Goal: Check status: Check status

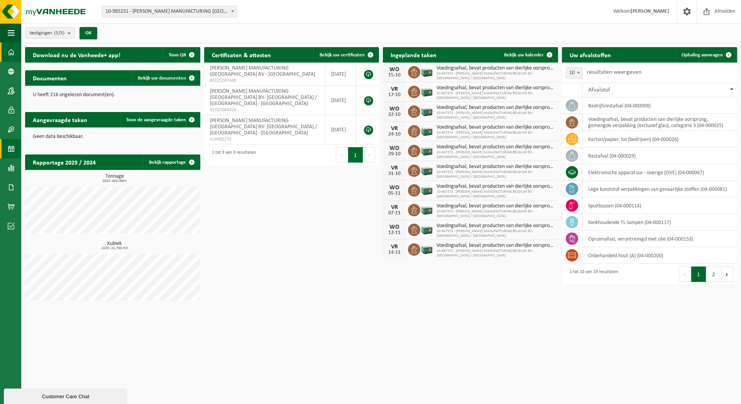
click at [13, 146] on span at bounding box center [11, 148] width 7 height 19
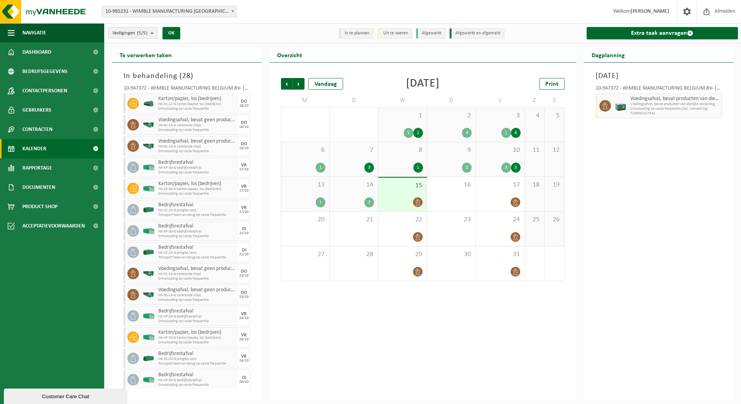
click at [367, 202] on div "2" at bounding box center [369, 202] width 10 height 10
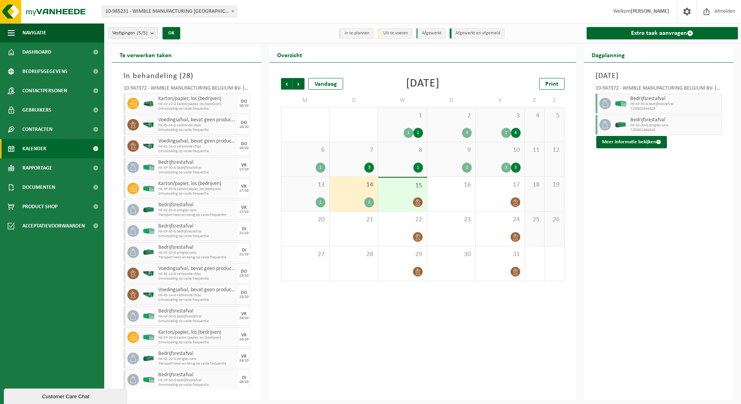
click at [464, 167] on div "2" at bounding box center [467, 167] width 10 height 10
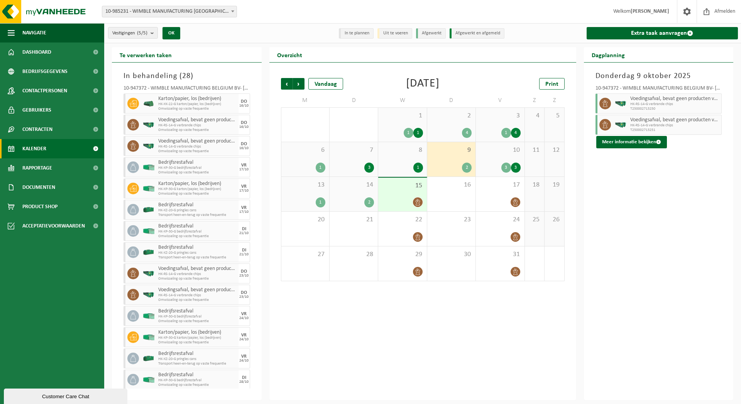
click at [468, 132] on div "4" at bounding box center [467, 133] width 10 height 10
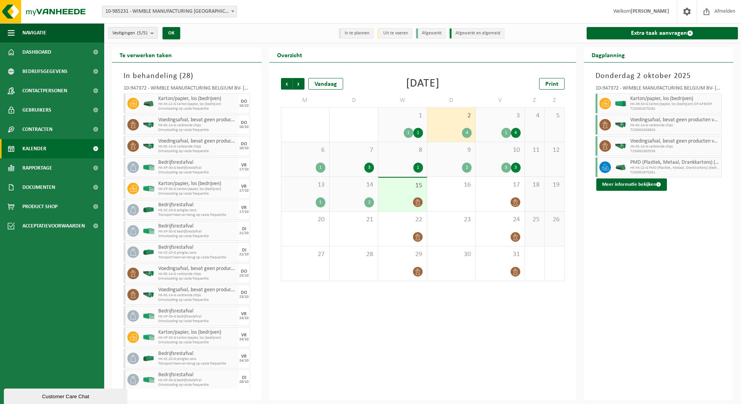
click at [371, 165] on div "3" at bounding box center [369, 167] width 10 height 10
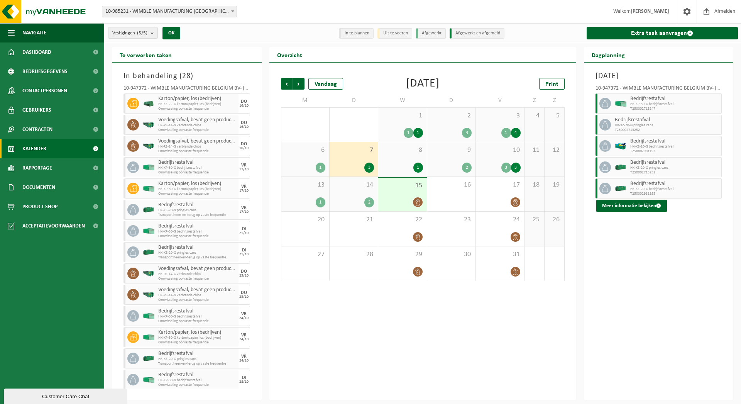
click at [319, 168] on div "1" at bounding box center [321, 167] width 10 height 10
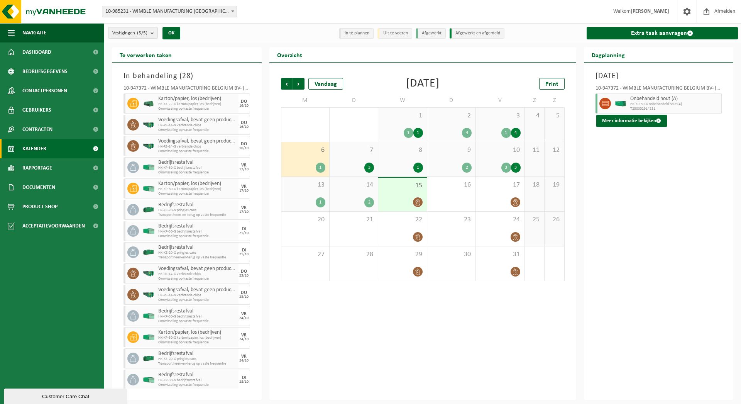
click at [318, 203] on div "1" at bounding box center [321, 202] width 10 height 10
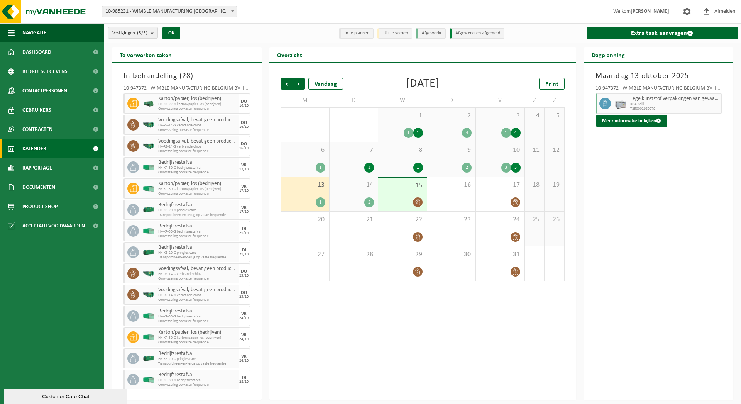
click at [514, 166] on div "3" at bounding box center [516, 167] width 10 height 10
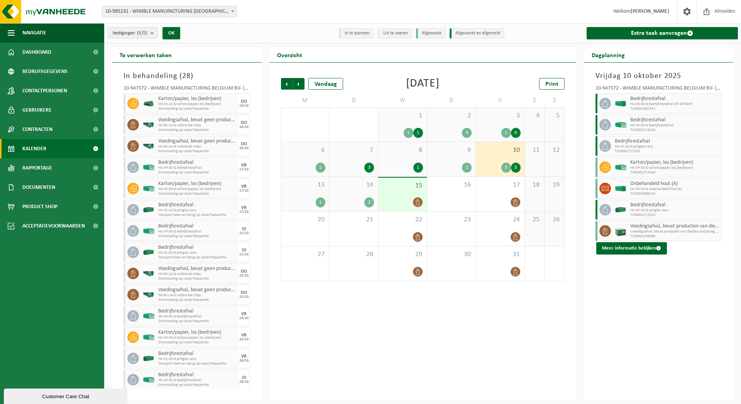
click at [505, 168] on div "3" at bounding box center [506, 167] width 10 height 10
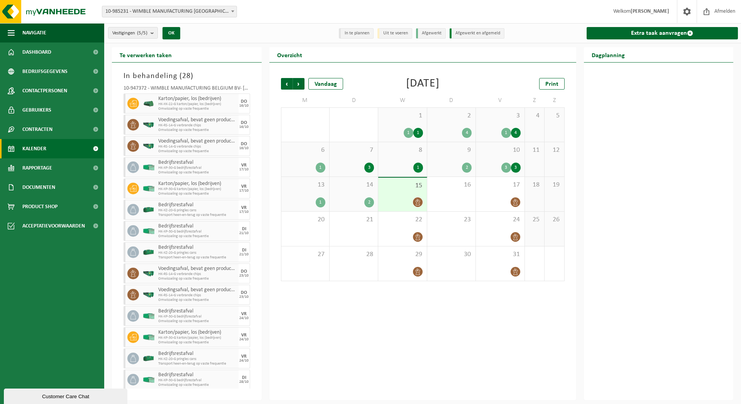
click at [515, 133] on div "4" at bounding box center [516, 133] width 10 height 10
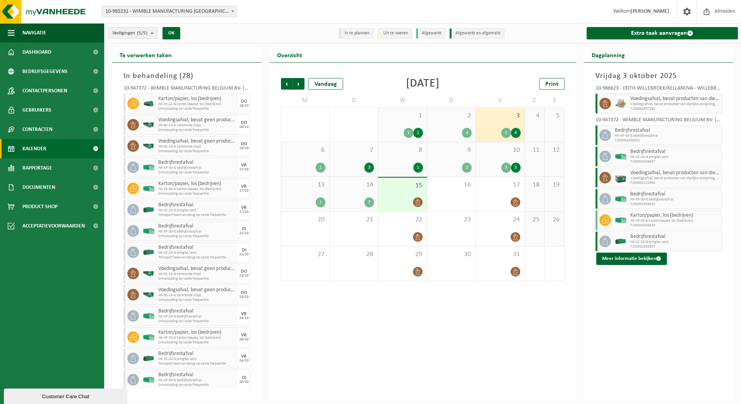
click at [505, 133] on div "1" at bounding box center [506, 133] width 10 height 10
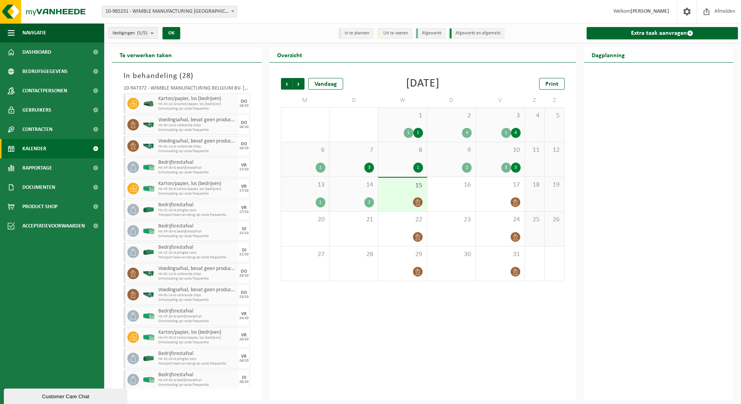
click at [418, 204] on icon at bounding box center [417, 202] width 7 height 7
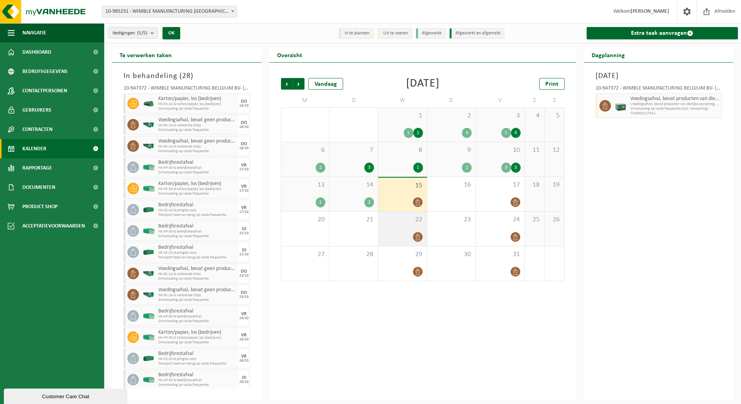
click at [418, 235] on icon at bounding box center [417, 236] width 7 height 7
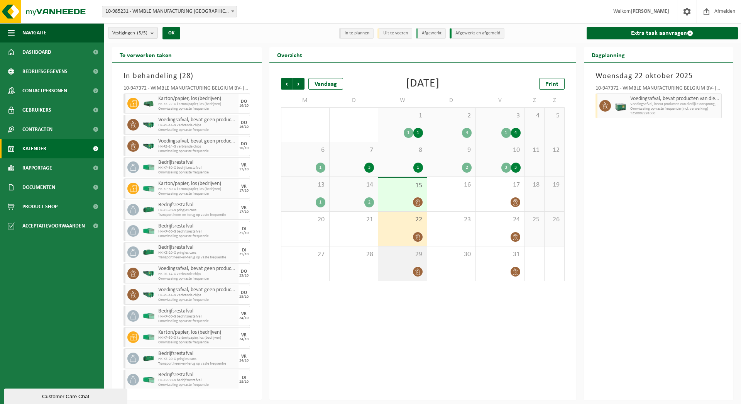
click at [418, 269] on icon at bounding box center [417, 271] width 5 height 7
click at [403, 307] on div "Vorige Volgende Vandaag [DATE] Print M D W D V Z Z 29 30 3 1 1 1 2 4 3 1 4 4 5 …" at bounding box center [422, 230] width 307 height 337
click at [203, 103] on span "HK-XK-22-G karton/papier, los (bedrijven)" at bounding box center [197, 104] width 78 height 5
click at [213, 100] on span "Karton/papier, los (bedrijven)" at bounding box center [197, 99] width 78 height 6
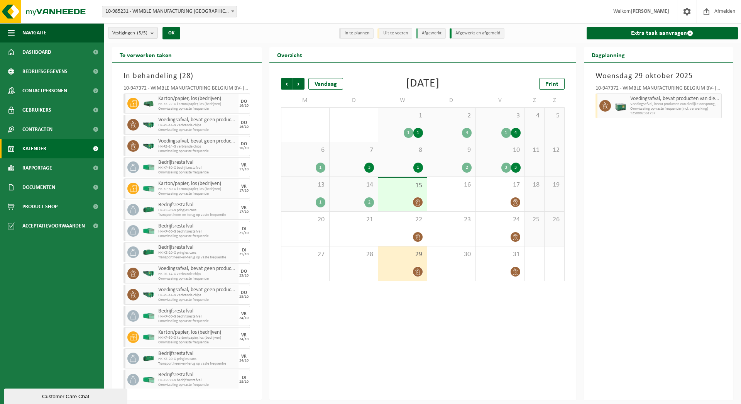
drag, startPoint x: 213, startPoint y: 100, endPoint x: 184, endPoint y: 100, distance: 29.3
click at [184, 100] on span "Karton/papier, los (bedrijven)" at bounding box center [197, 99] width 78 height 6
click at [298, 84] on span "Volgende" at bounding box center [299, 84] width 12 height 12
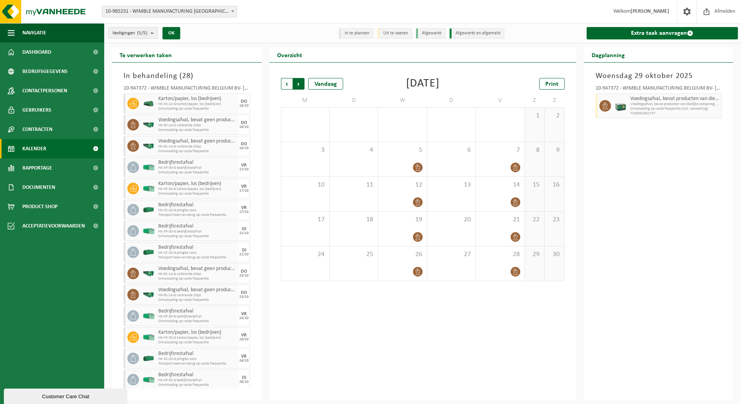
click at [287, 84] on span "Vorige" at bounding box center [287, 84] width 12 height 12
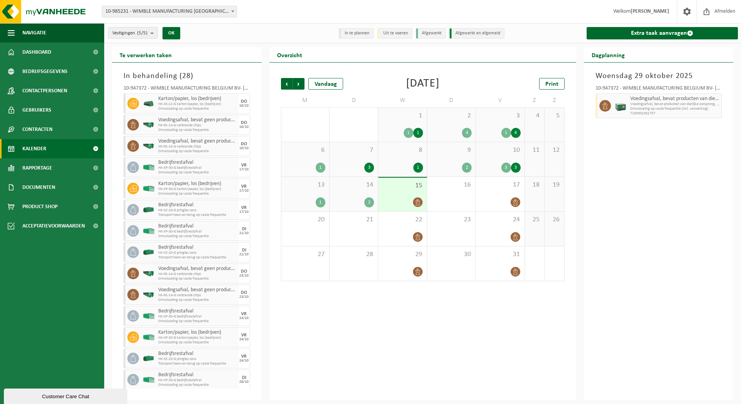
click at [135, 105] on icon at bounding box center [133, 103] width 7 height 7
drag, startPoint x: 131, startPoint y: 103, endPoint x: 108, endPoint y: 98, distance: 24.2
click at [108, 98] on div "Te verwerken taken In behandeling ( 28 ) 10-947372 - WIMBLE MANUFACTURING BELGI…" at bounding box center [422, 223] width 637 height 353
click at [683, 12] on span at bounding box center [687, 11] width 12 height 23
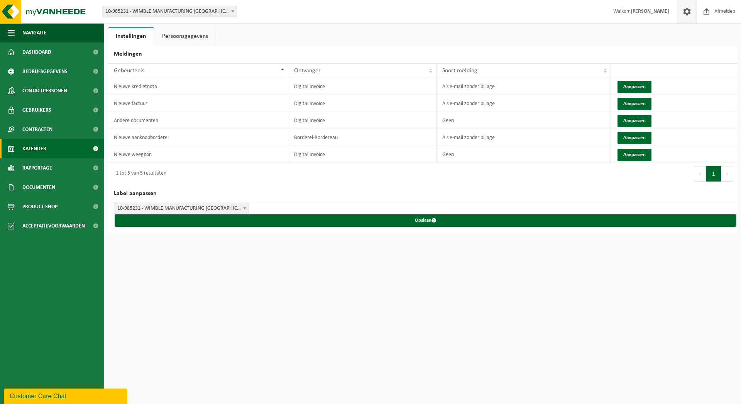
click at [43, 149] on span "Kalender" at bounding box center [34, 148] width 24 height 19
